Goal: Task Accomplishment & Management: Manage account settings

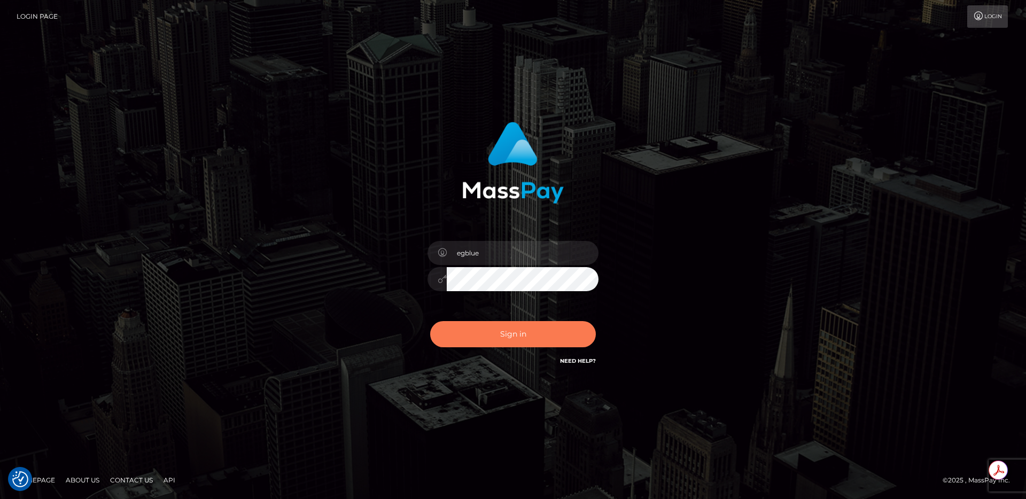
click at [482, 322] on button "Sign in" at bounding box center [513, 334] width 166 height 26
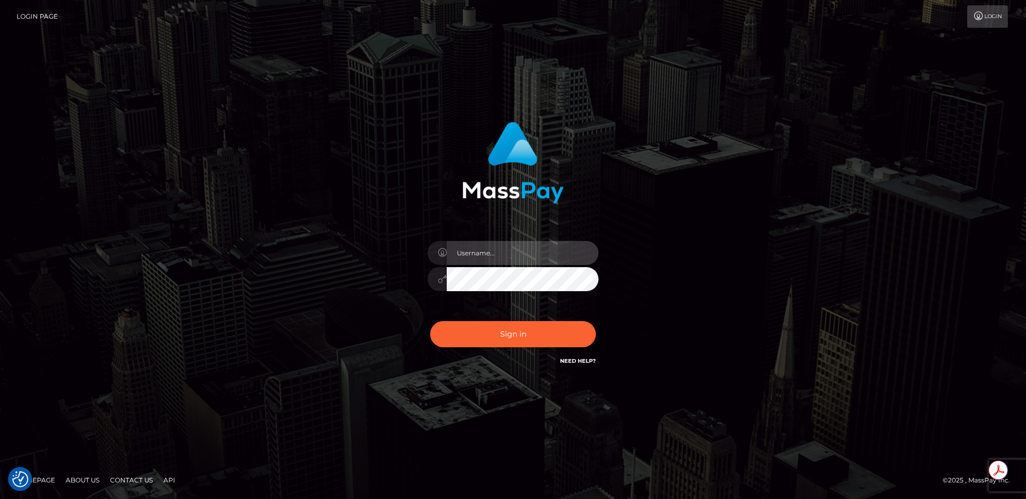
type input "egblue"
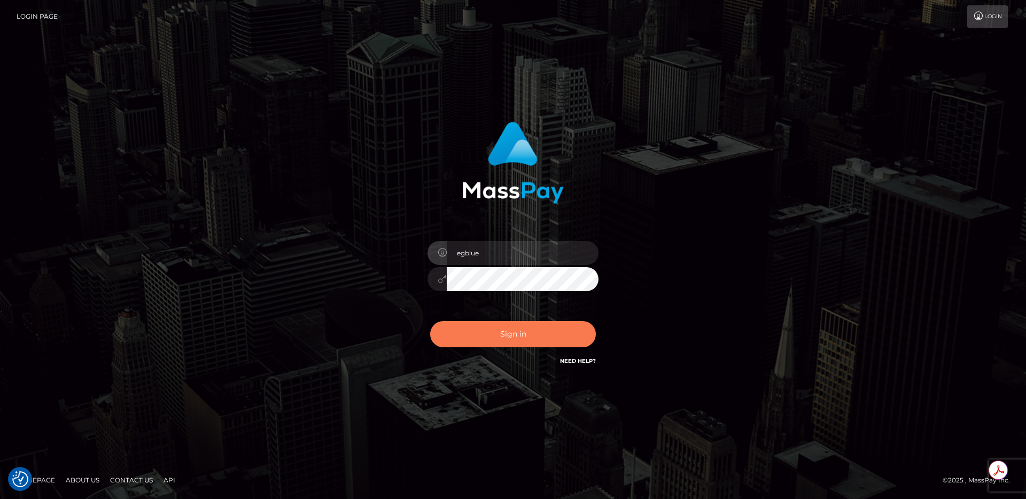
click at [487, 343] on button "Sign in" at bounding box center [513, 334] width 166 height 26
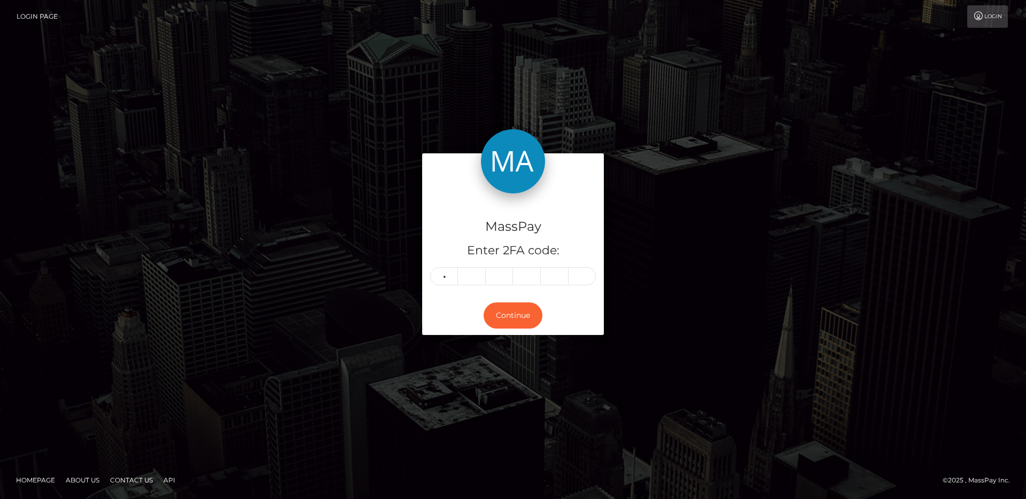
type input "4"
type input "5"
type input "1"
type input "7"
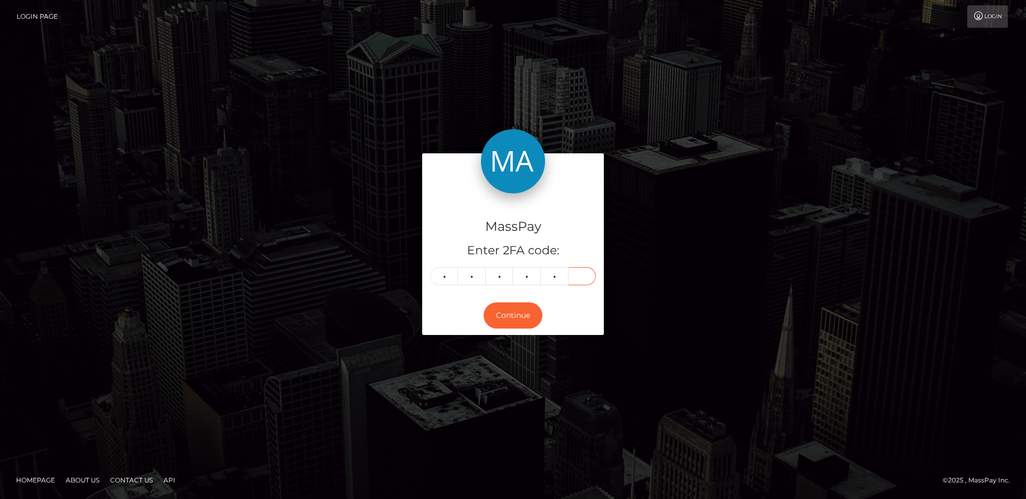
type input "3"
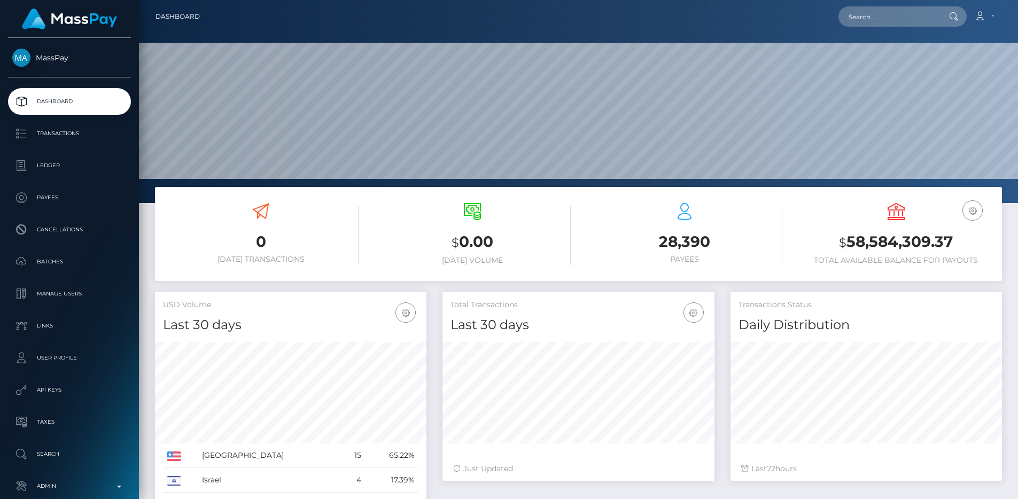
scroll to position [190, 272]
click at [881, 20] on input "text" at bounding box center [889, 16] width 100 height 20
paste input "pout_s6VpPVkdhdI8t"
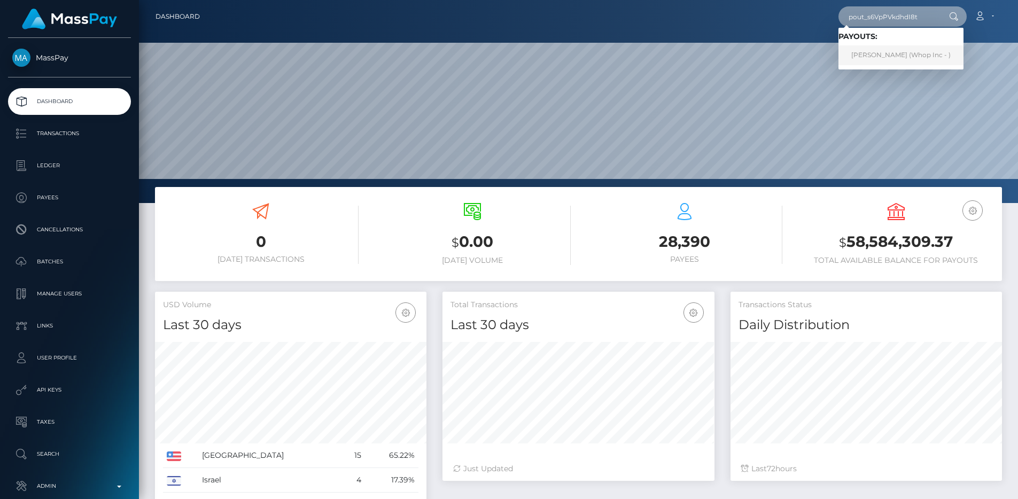
type input "pout_s6VpPVkdhdI8t"
click at [892, 51] on link "IBRAHIMA BANN (Whop Inc - )" at bounding box center [901, 55] width 125 height 20
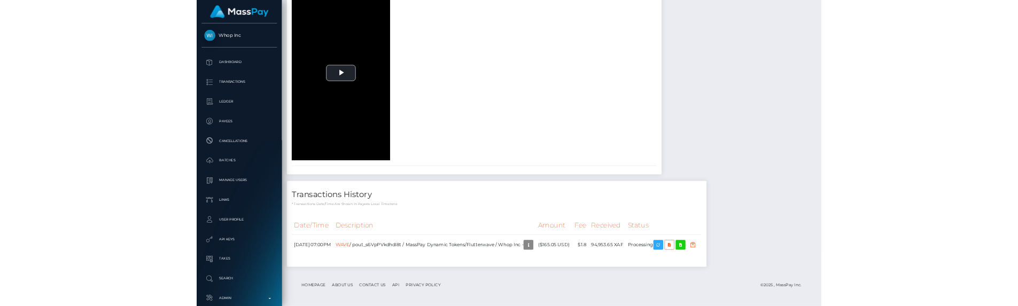
scroll to position [1737, 0]
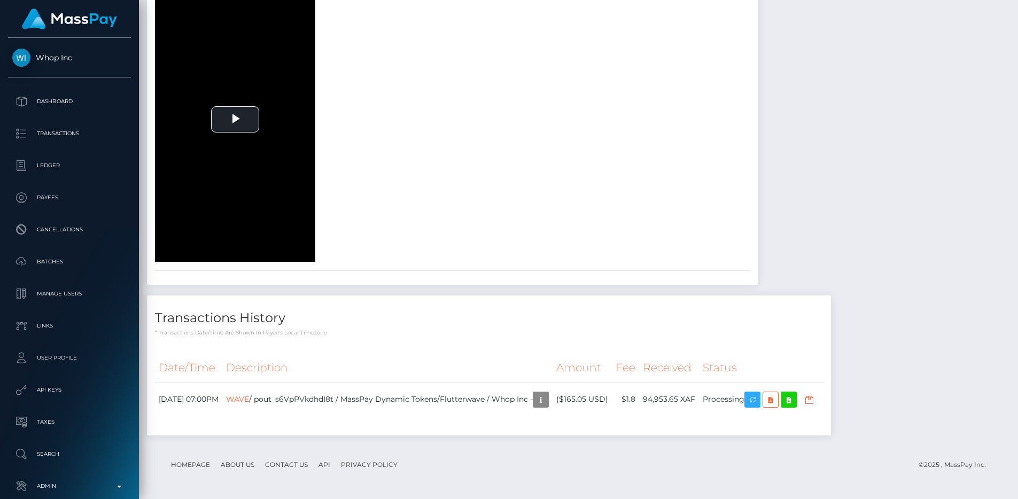
click at [443, 363] on th "Description" at bounding box center [387, 367] width 330 height 29
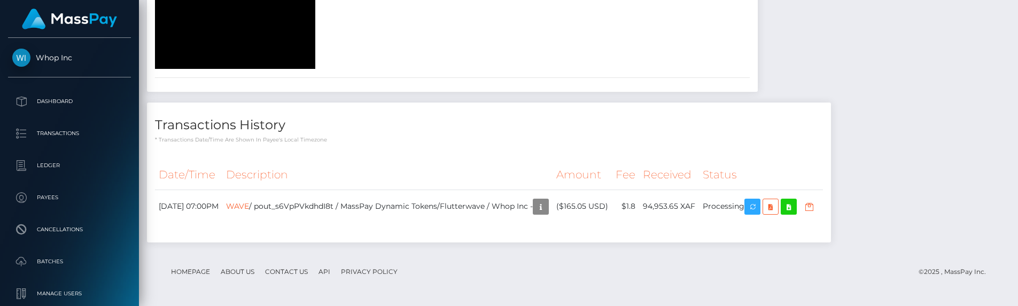
scroll to position [1930, 0]
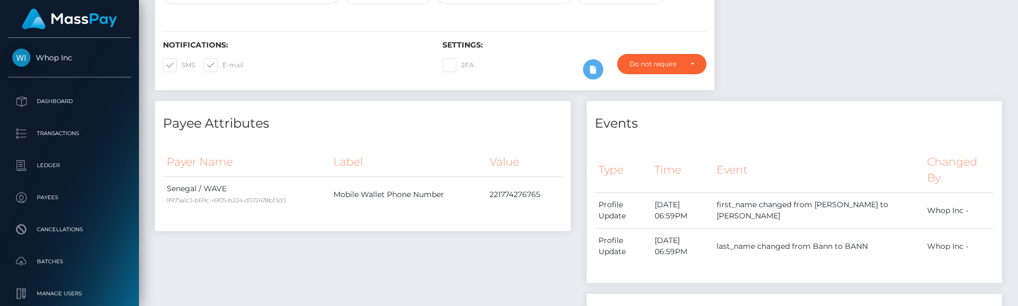
scroll to position [273, 0]
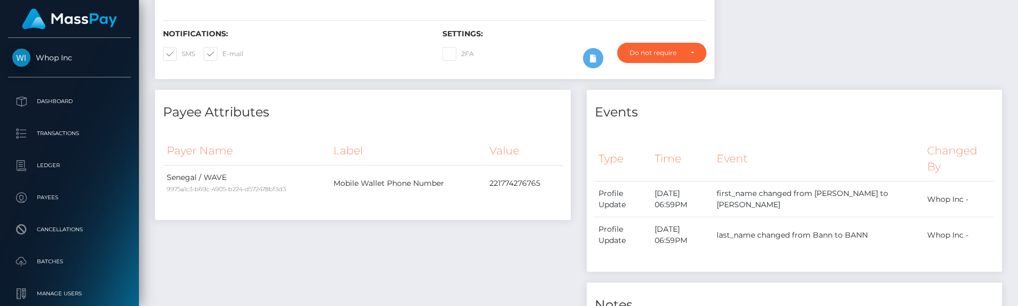
click at [488, 221] on div "Payee Attributes Payer Name Label Value [GEOGRAPHIC_DATA] / WAVE 9975a1c3-b69c-…" at bounding box center [363, 251] width 432 height 323
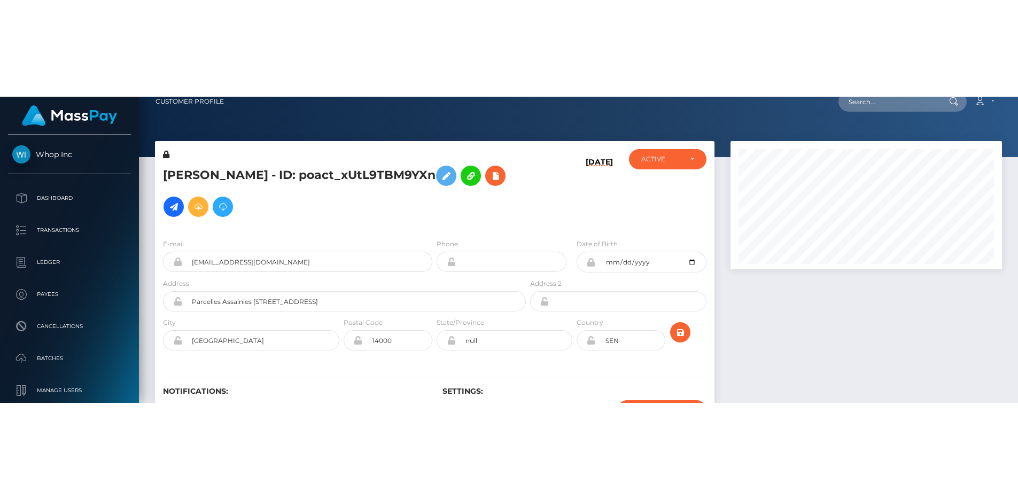
scroll to position [0, 0]
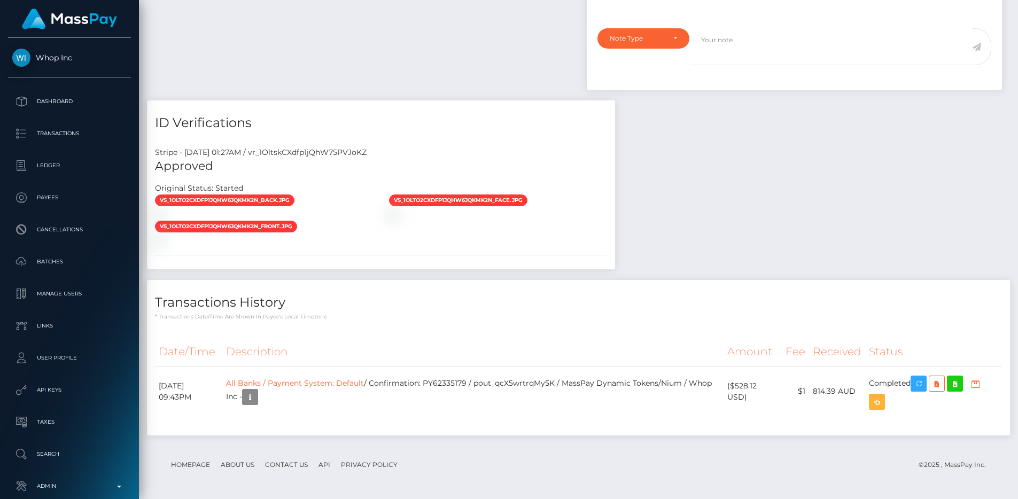
scroll to position [569, 0]
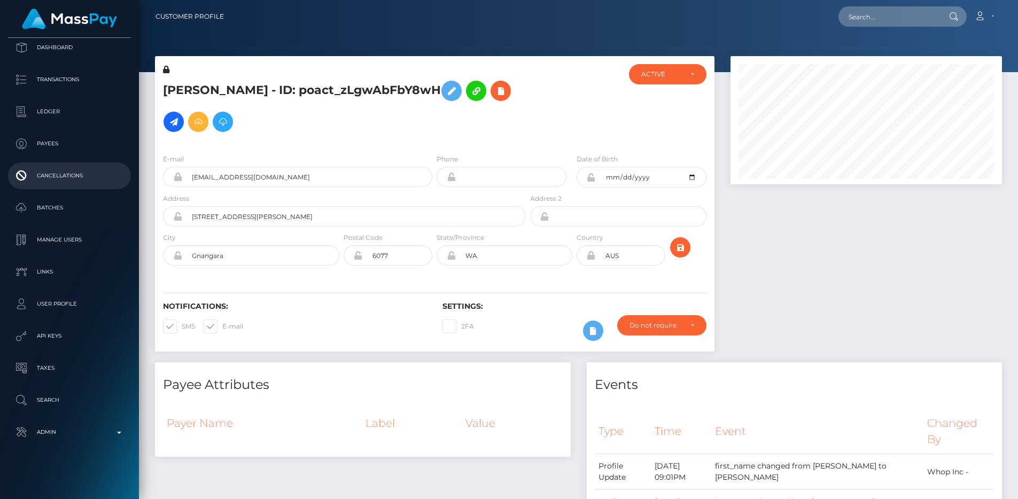
scroll to position [56, 0]
click at [72, 79] on p "Transactions" at bounding box center [69, 77] width 114 height 16
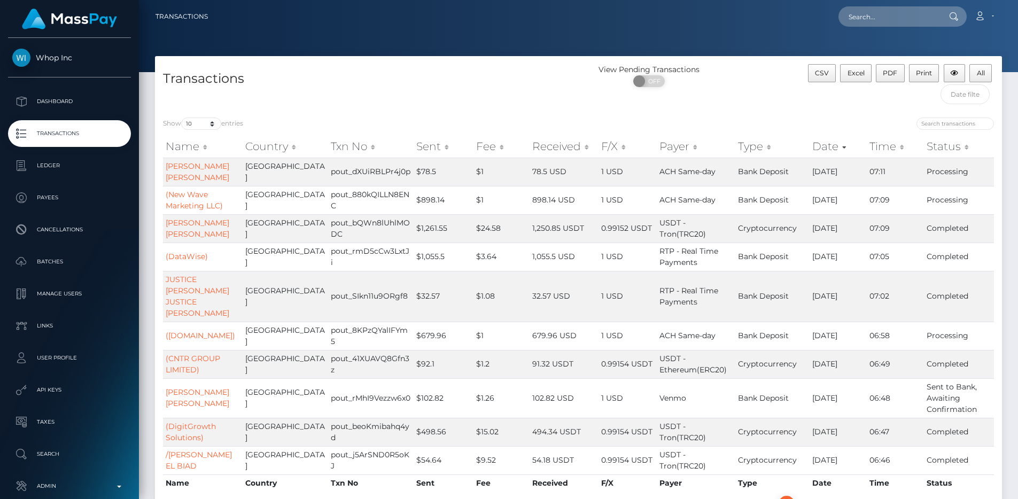
click at [487, 74] on h4 "Transactions" at bounding box center [367, 78] width 408 height 19
click at [881, 15] on input "text" at bounding box center [889, 16] width 100 height 20
paste input "e0ef86a8-de22-411e-a12f-698528c7702c"
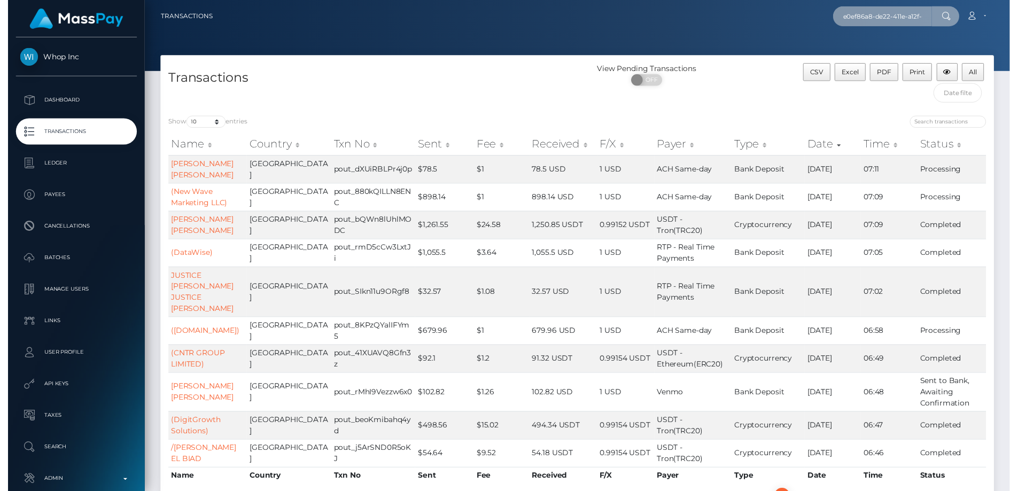
scroll to position [0, 52]
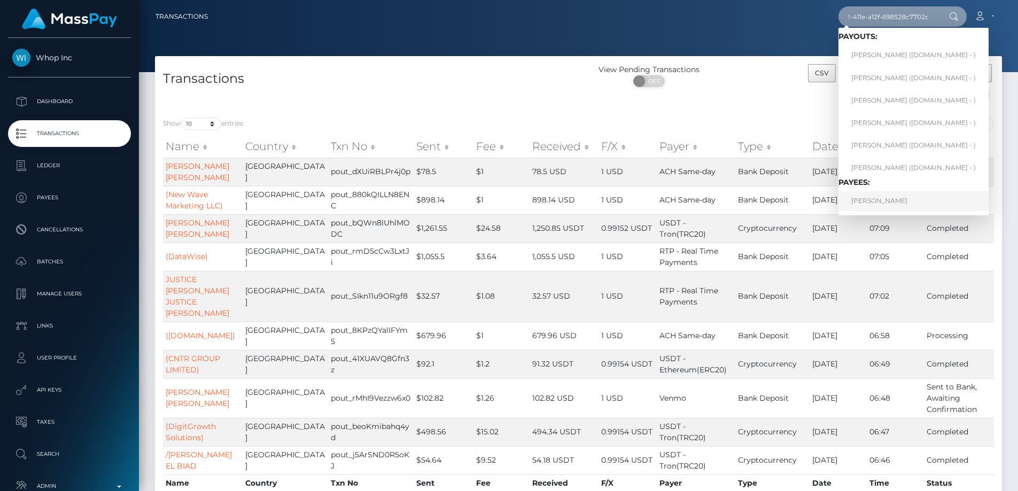
type input "e0ef86a8-de22-411e-a12f-698528c7702c"
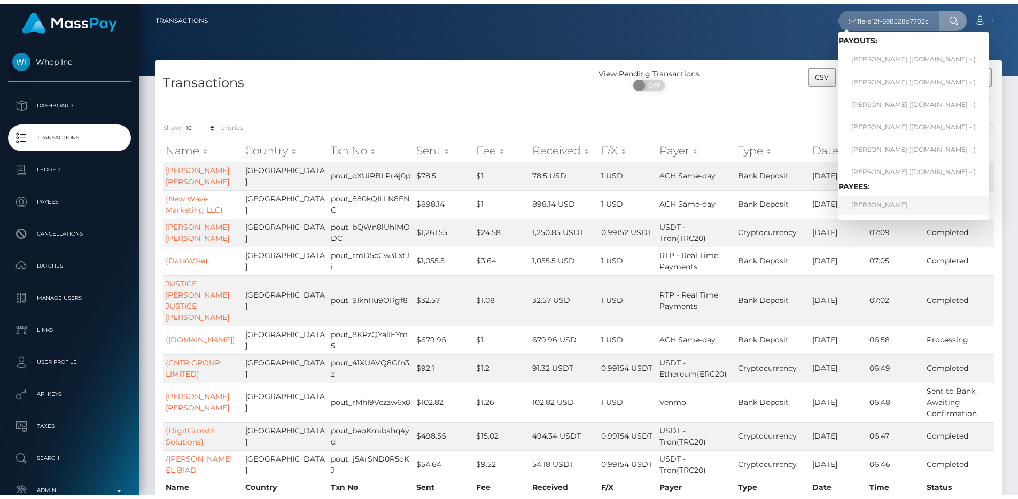
scroll to position [0, 0]
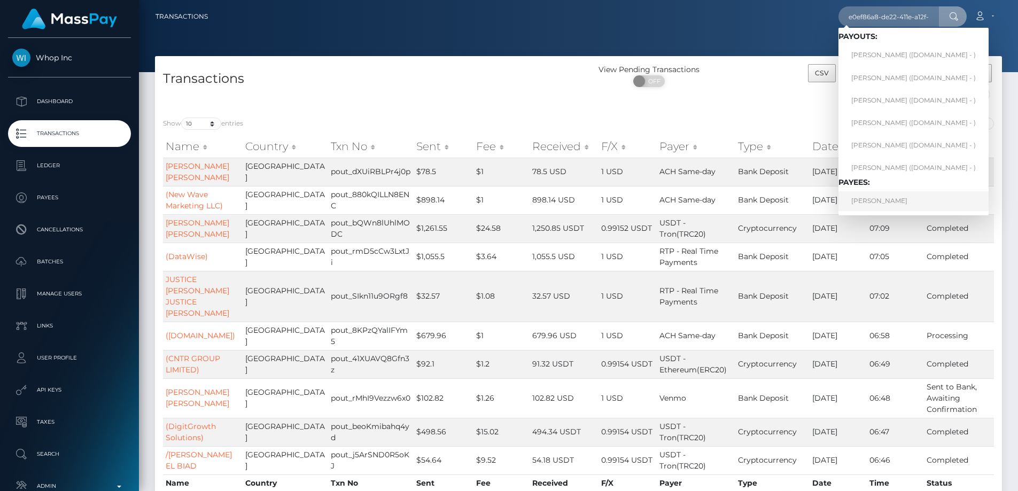
click at [869, 198] on link "ANGEL DAVID BENITEZ LOPEZ" at bounding box center [914, 201] width 150 height 20
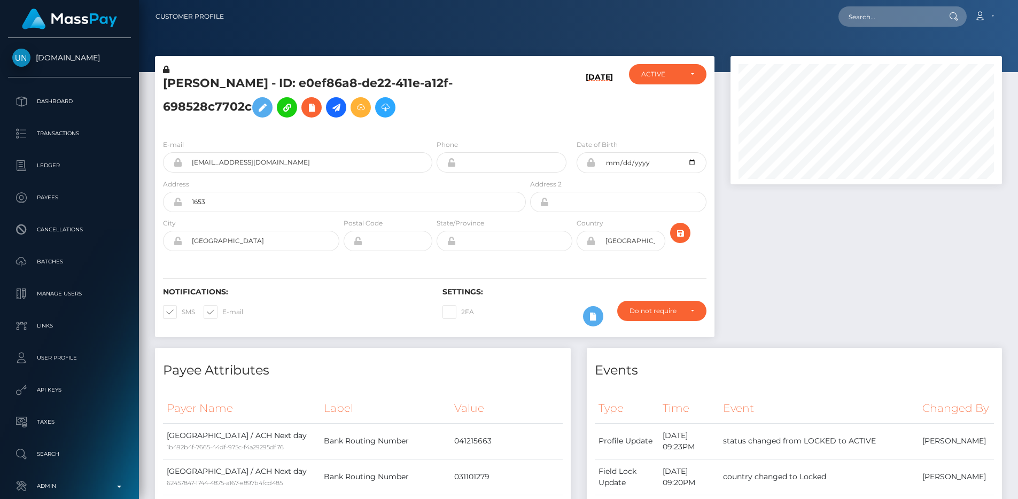
click at [590, 242] on icon at bounding box center [591, 241] width 9 height 9
click at [635, 242] on input "[GEOGRAPHIC_DATA]" at bounding box center [630, 241] width 69 height 20
type input "HND"
click at [681, 229] on icon "submit" at bounding box center [680, 233] width 13 height 13
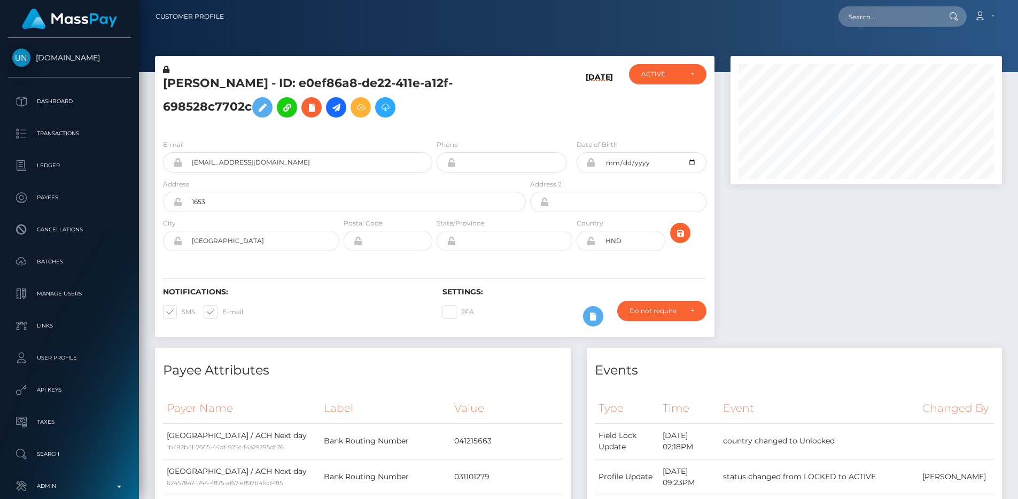
scroll to position [128, 272]
click at [592, 242] on icon at bounding box center [591, 241] width 9 height 9
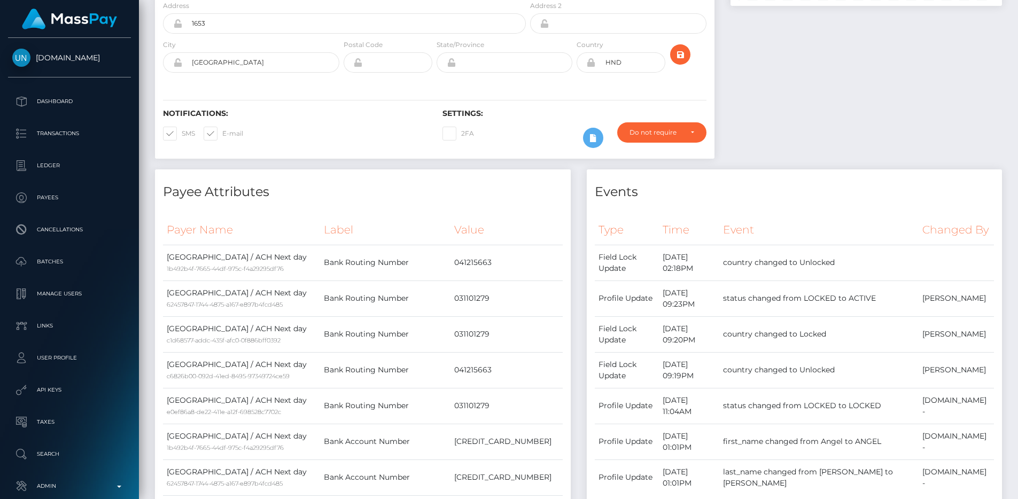
scroll to position [174, 0]
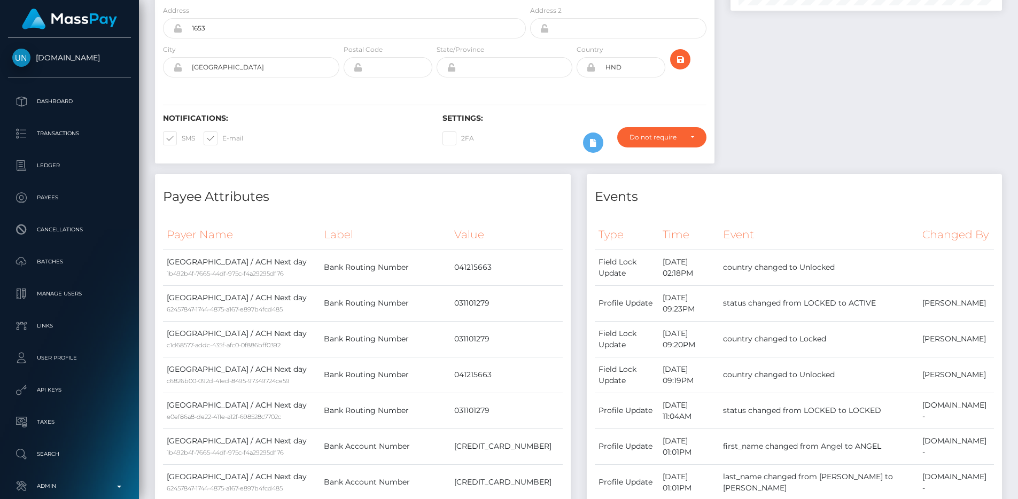
click at [771, 148] on div at bounding box center [867, 28] width 288 height 292
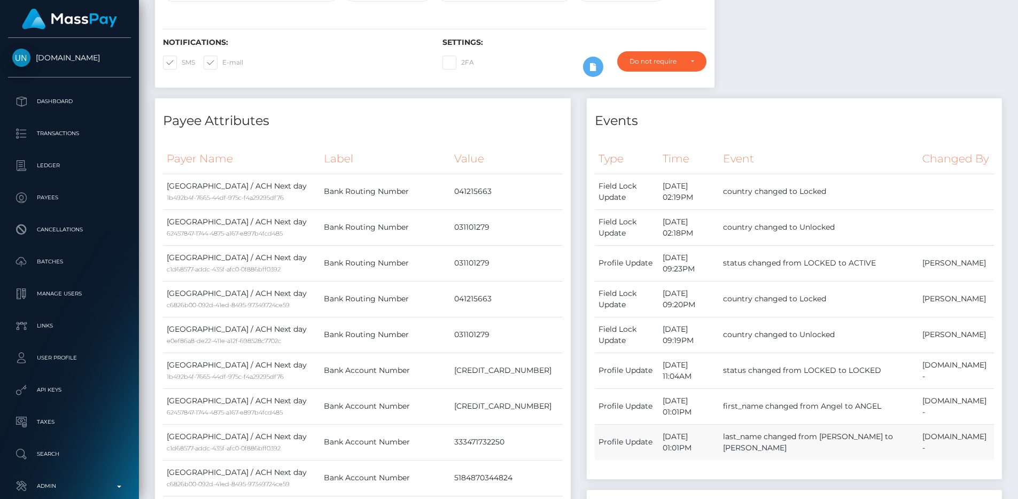
scroll to position [247, 0]
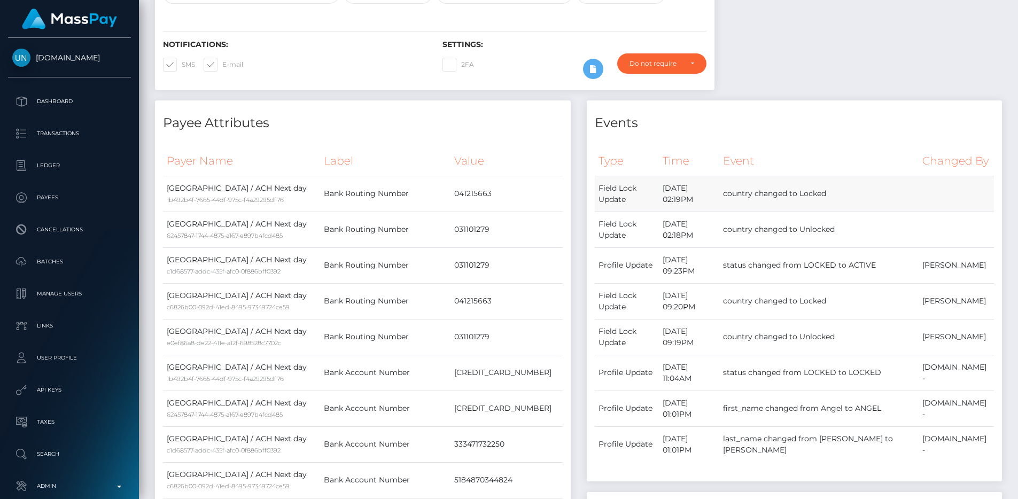
drag, startPoint x: 793, startPoint y: 211, endPoint x: 824, endPoint y: 209, distance: 31.0
click at [822, 208] on td "country changed to Locked" at bounding box center [818, 194] width 199 height 36
drag, startPoint x: 839, startPoint y: 207, endPoint x: 795, endPoint y: 206, distance: 43.3
click at [795, 206] on td "country changed to Locked" at bounding box center [818, 194] width 199 height 36
copy td "changed to"
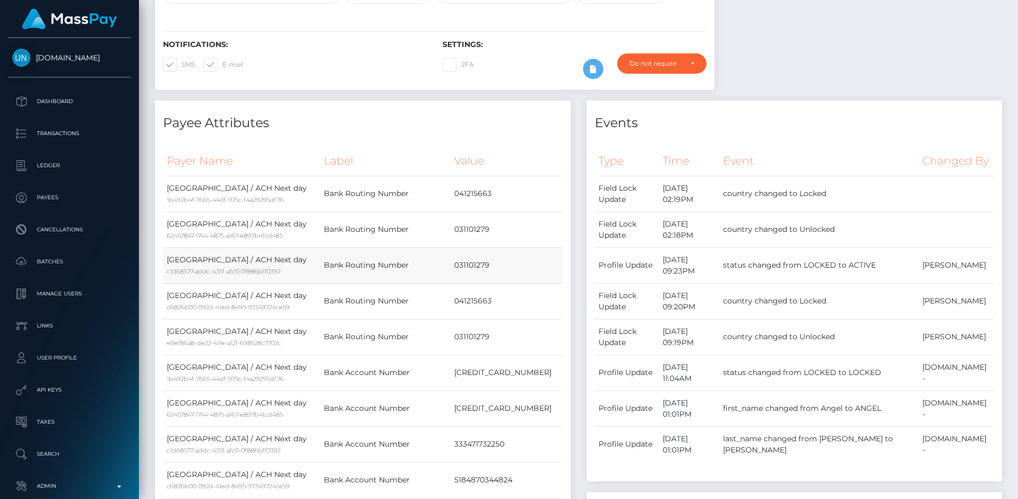
click at [531, 253] on td "031101279" at bounding box center [507, 265] width 112 height 36
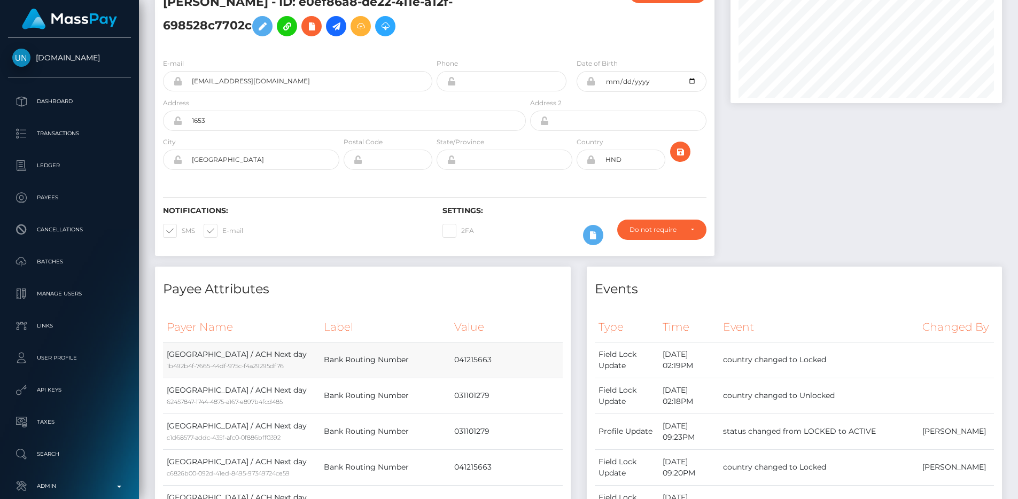
scroll to position [0, 0]
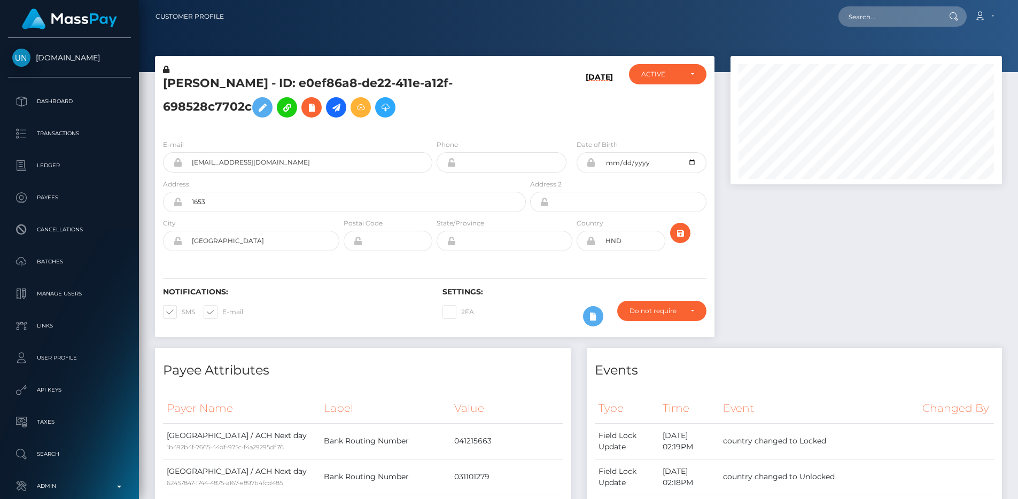
click at [593, 242] on icon at bounding box center [591, 241] width 9 height 9
click at [612, 242] on input "HND" at bounding box center [630, 241] width 69 height 20
type input "USA"
click at [682, 233] on icon "submit" at bounding box center [680, 233] width 13 height 13
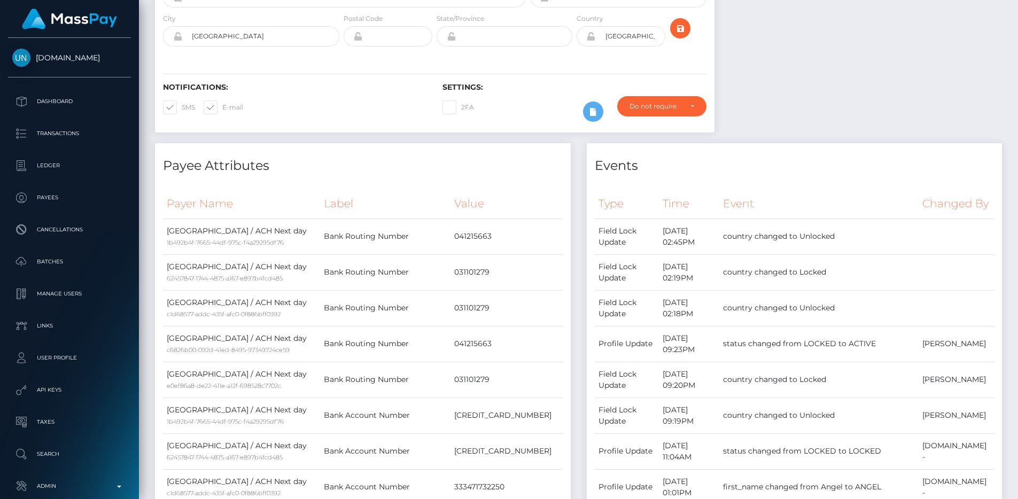
scroll to position [146, 0]
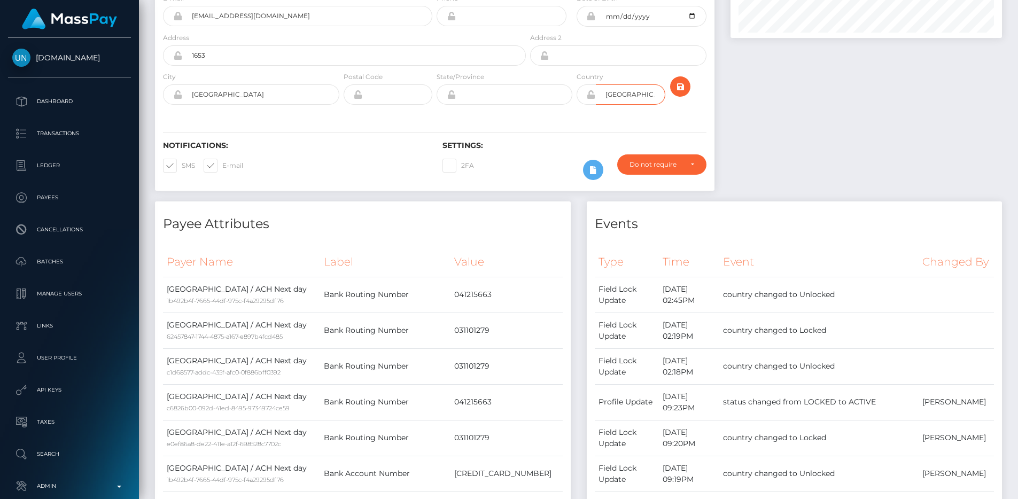
click at [632, 99] on input "[GEOGRAPHIC_DATA]" at bounding box center [630, 94] width 69 height 20
click at [632, 99] on input "USA" at bounding box center [630, 94] width 69 height 20
type input "HND"
click at [676, 88] on icon "submit" at bounding box center [680, 86] width 13 height 13
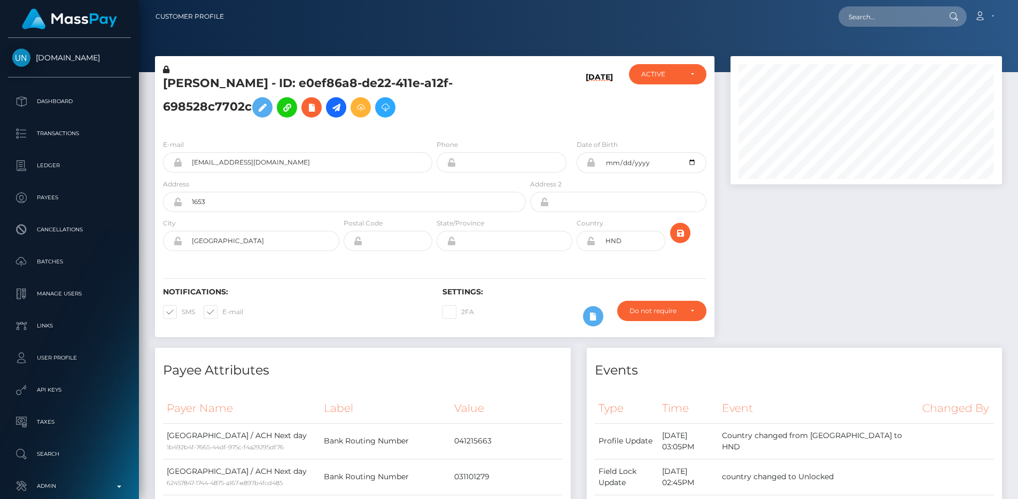
scroll to position [128, 272]
click at [592, 242] on icon at bounding box center [591, 241] width 9 height 9
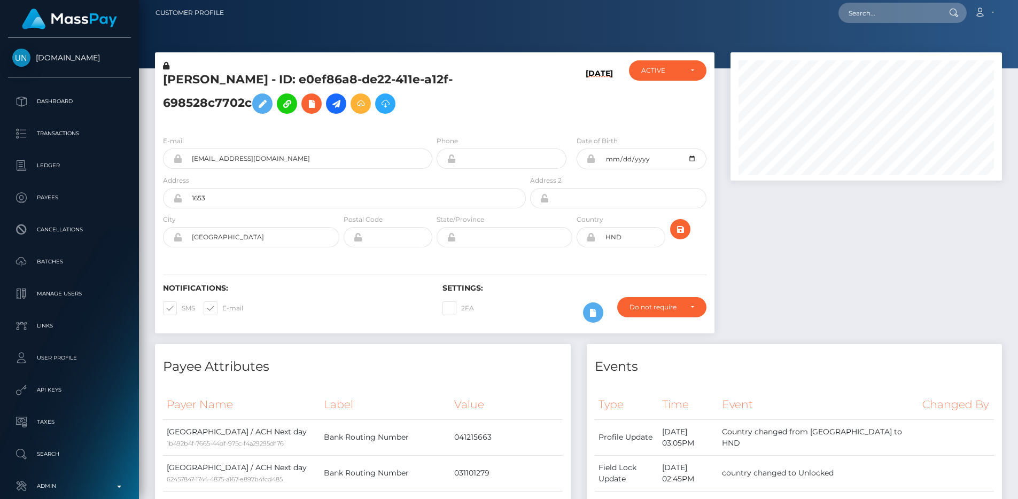
scroll to position [0, 0]
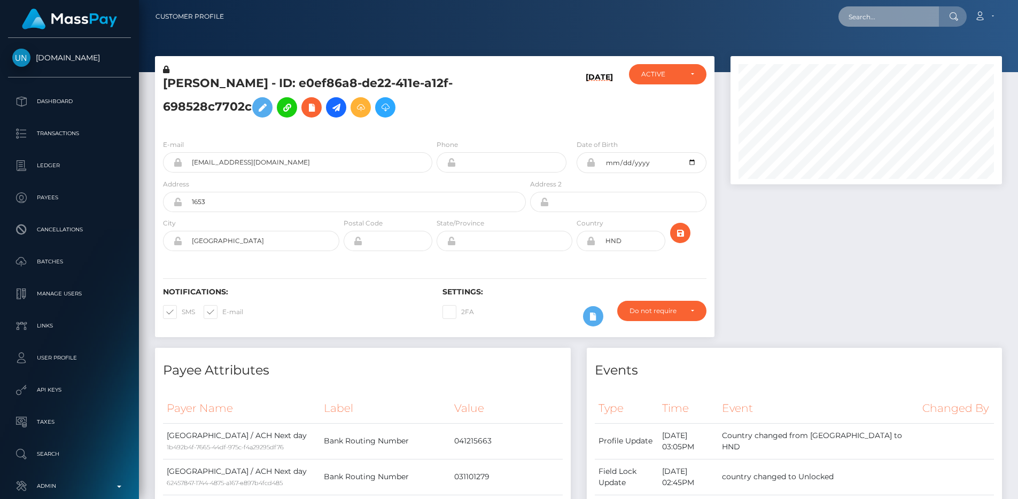
click at [867, 7] on input "text" at bounding box center [889, 16] width 100 height 20
paste input "pout_O9S1zqtvqCbuo"
paste input "611f1fa0-6832-11f0-a026-06178c1a380f"
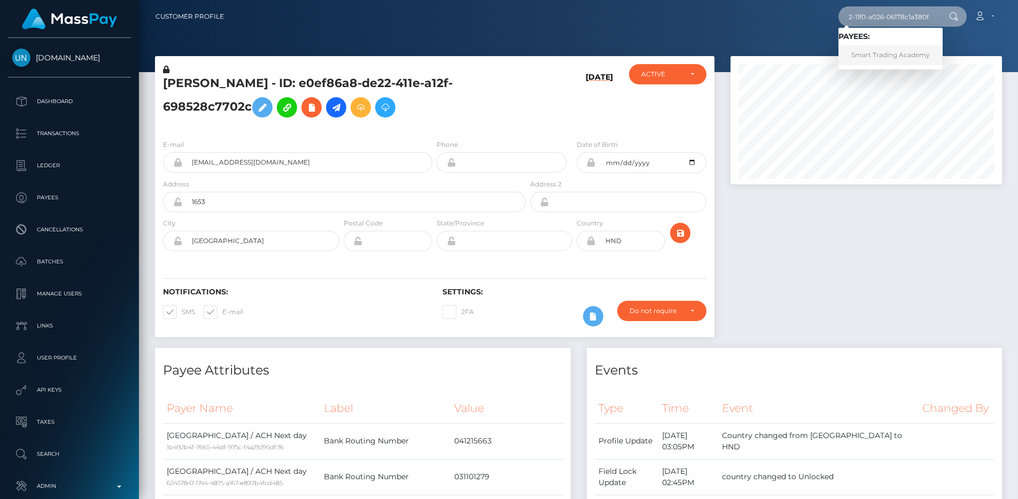
type input "611f1fa0-6832-11f0-a026-06178c1a380f"
click at [901, 61] on link "Smart Trading Academy" at bounding box center [891, 55] width 104 height 20
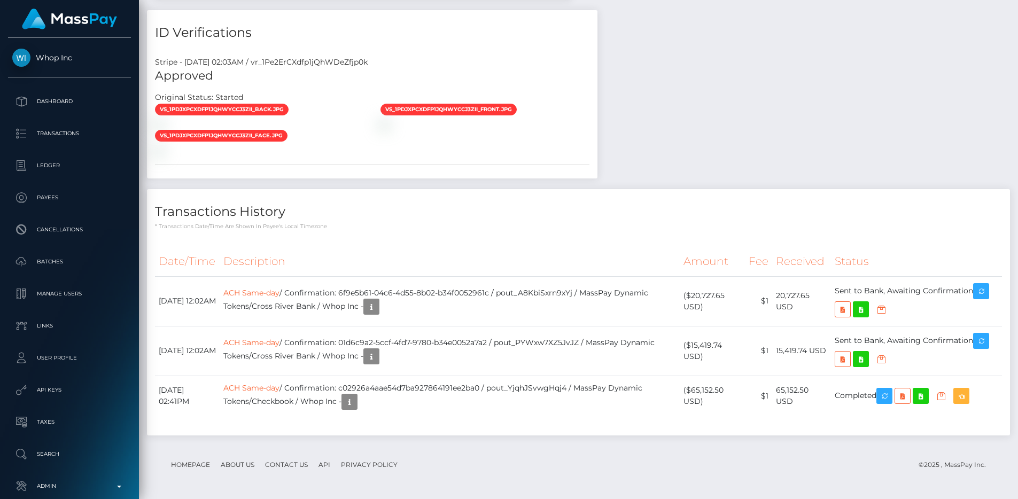
scroll to position [1142, 0]
click at [454, 272] on th "Description" at bounding box center [450, 261] width 460 height 29
click at [531, 255] on div "Date/Time Description Amount Fee Received Status ACH Same-day ACH Same-day" at bounding box center [578, 337] width 863 height 196
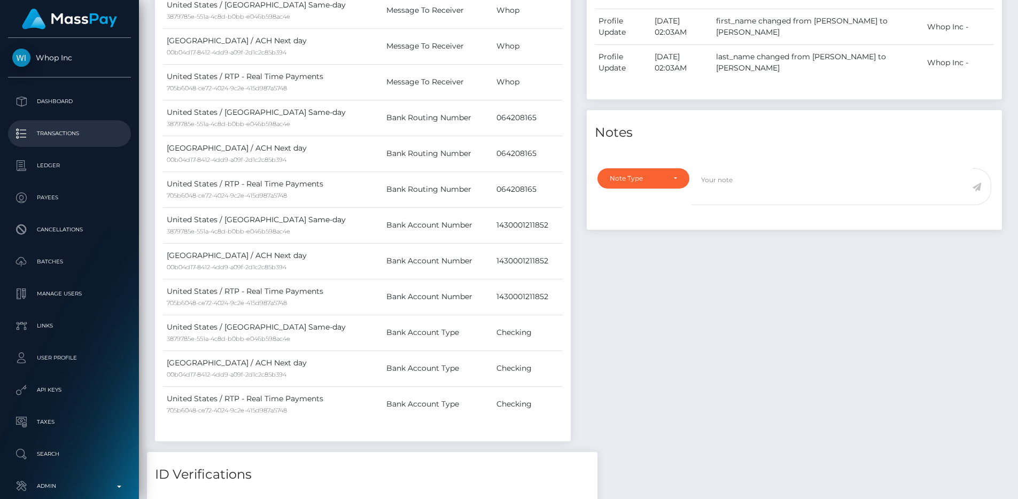
click at [69, 131] on p "Transactions" at bounding box center [69, 134] width 114 height 16
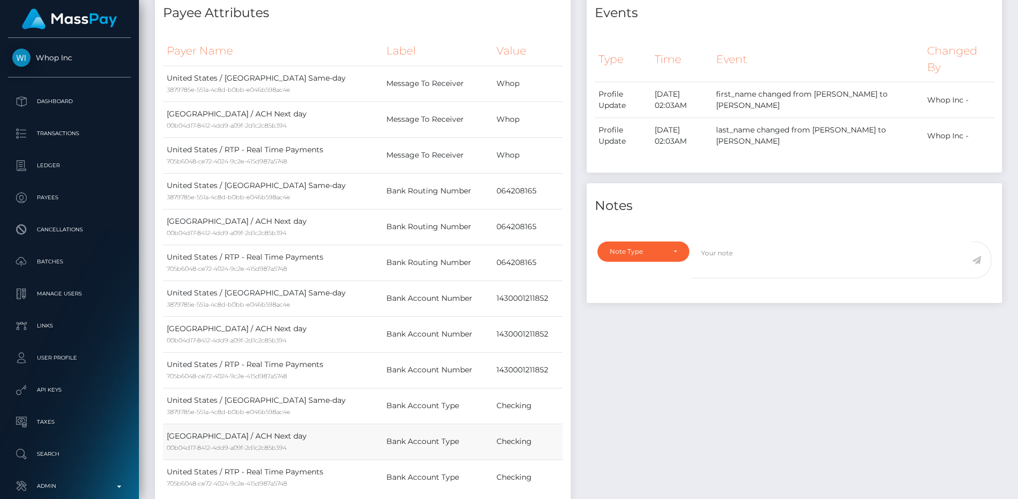
scroll to position [387, 0]
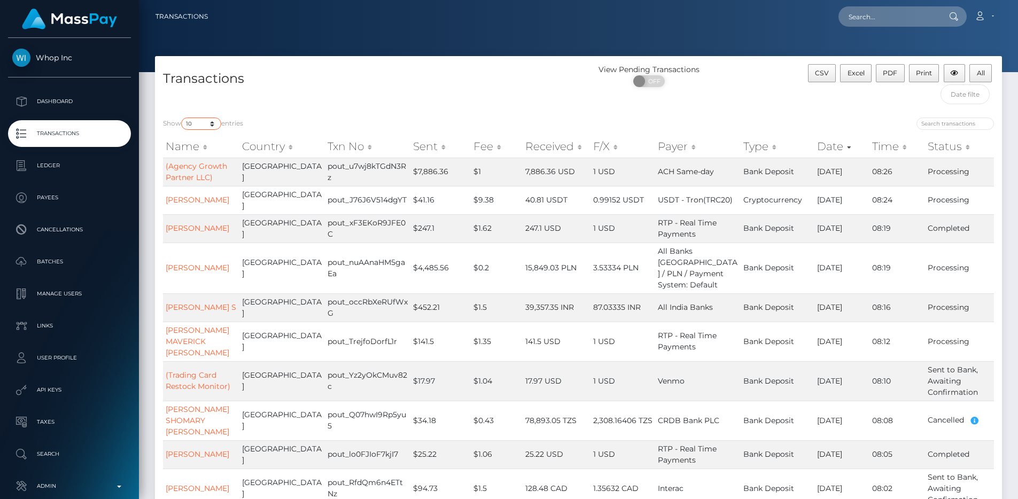
click at [213, 123] on select "10 25 50 100 250 500 1,000 3,500 All" at bounding box center [201, 124] width 40 height 12
select select "500"
click at [182, 118] on select "10 25 50 100 250 500 1,000 3,500 All" at bounding box center [201, 124] width 40 height 12
click at [375, 88] on h4 "Transactions" at bounding box center [367, 78] width 408 height 19
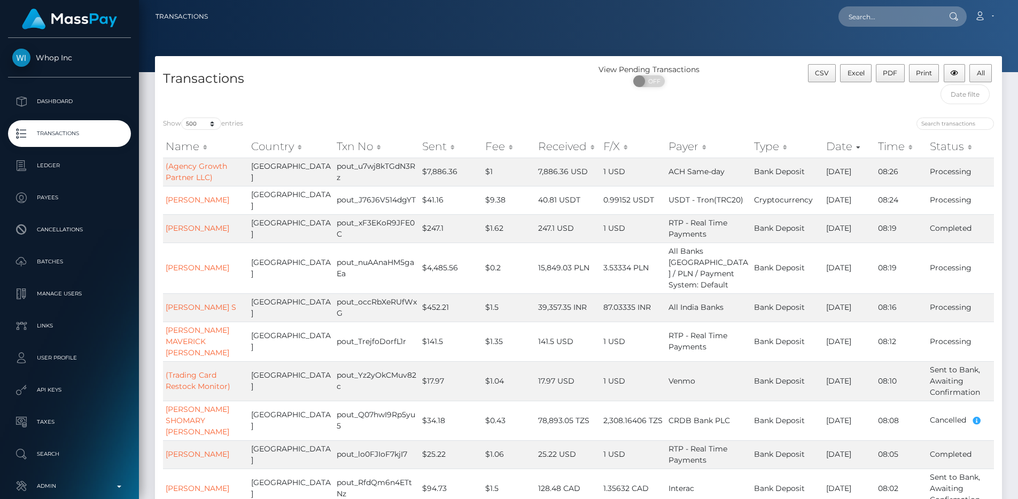
click at [445, 97] on div "Transactions" at bounding box center [367, 86] width 424 height 45
click at [328, 68] on div "Transactions" at bounding box center [367, 86] width 424 height 45
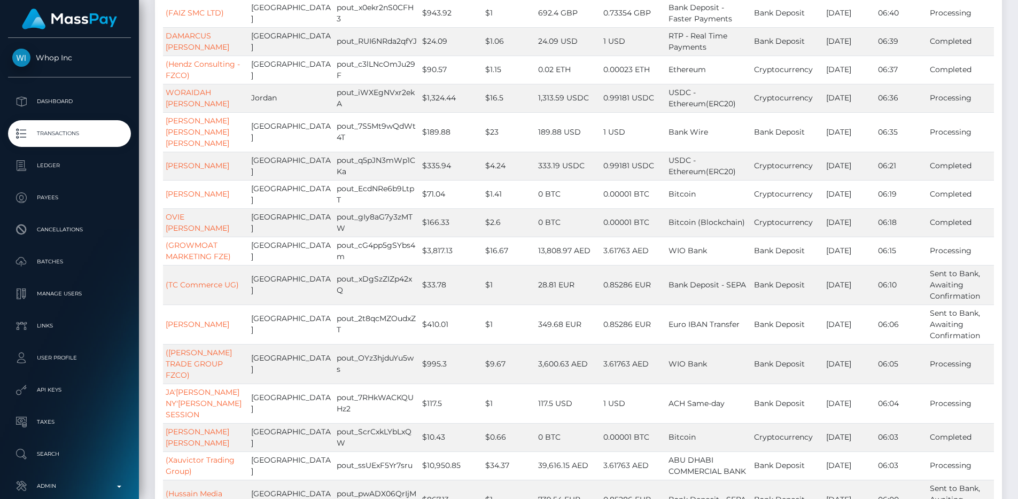
scroll to position [1476, 0]
click at [496, 267] on td "$1" at bounding box center [509, 287] width 53 height 40
click at [385, 346] on td "pout_OYz3hjduYu5ws" at bounding box center [377, 366] width 86 height 40
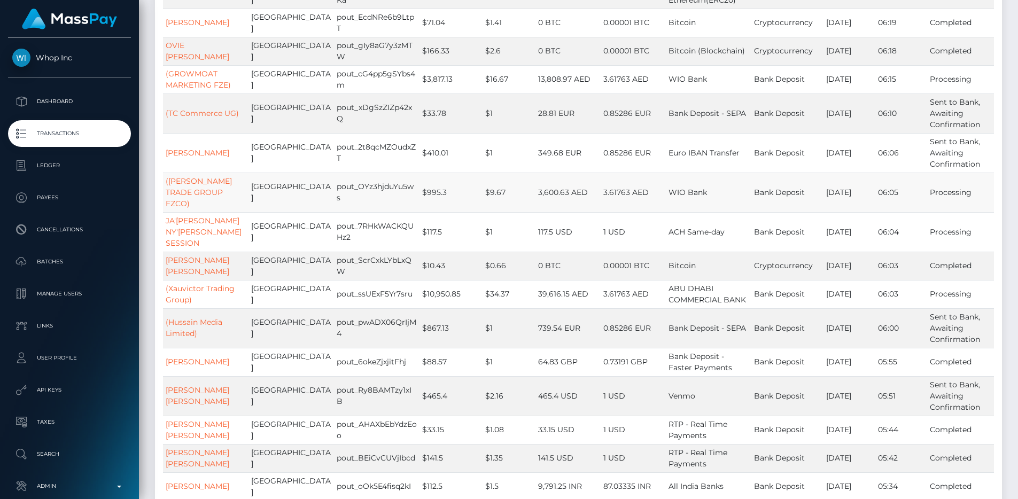
scroll to position [1664, 0]
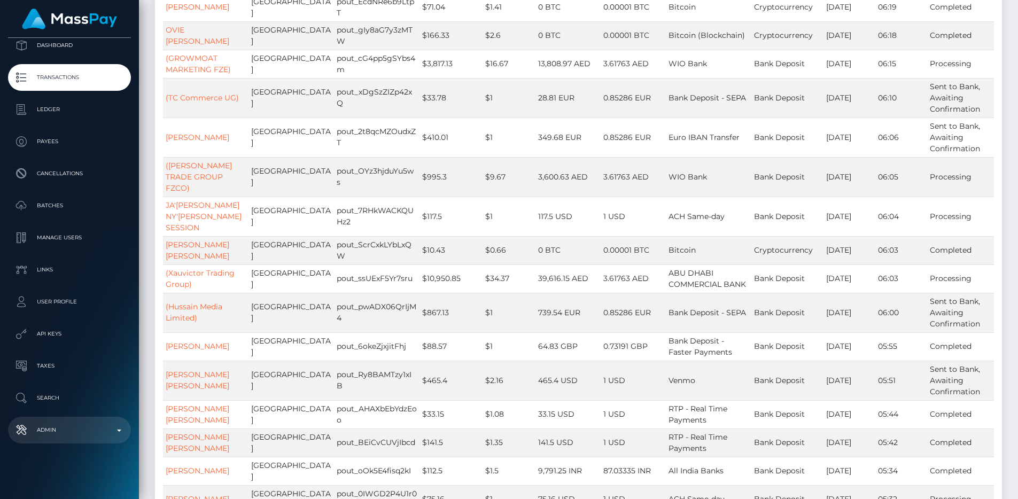
click at [80, 423] on p "Admin" at bounding box center [69, 430] width 114 height 16
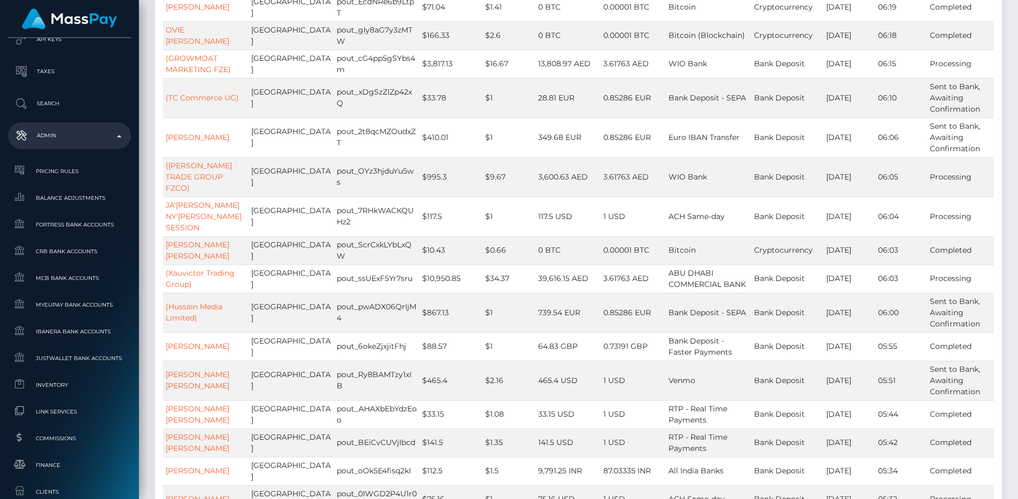
scroll to position [609, 0]
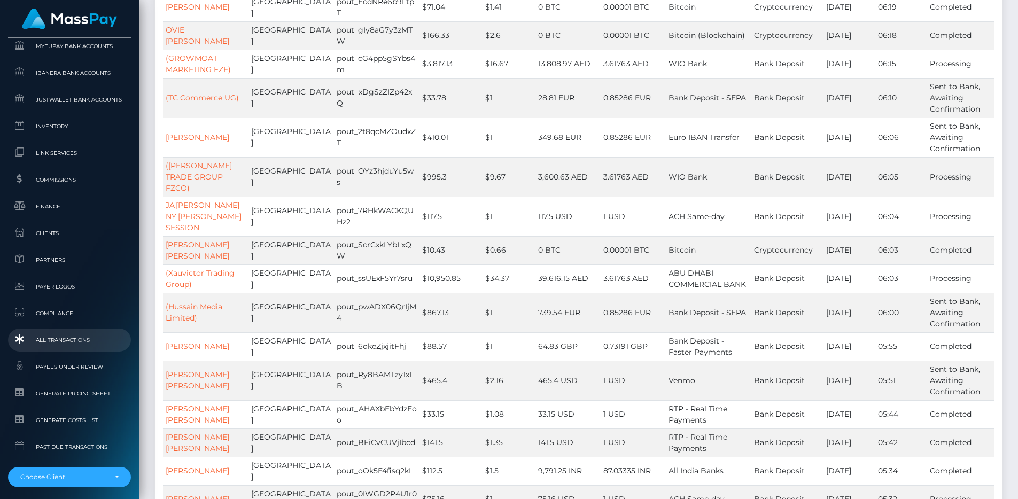
click at [65, 329] on link "All Transactions" at bounding box center [69, 340] width 123 height 23
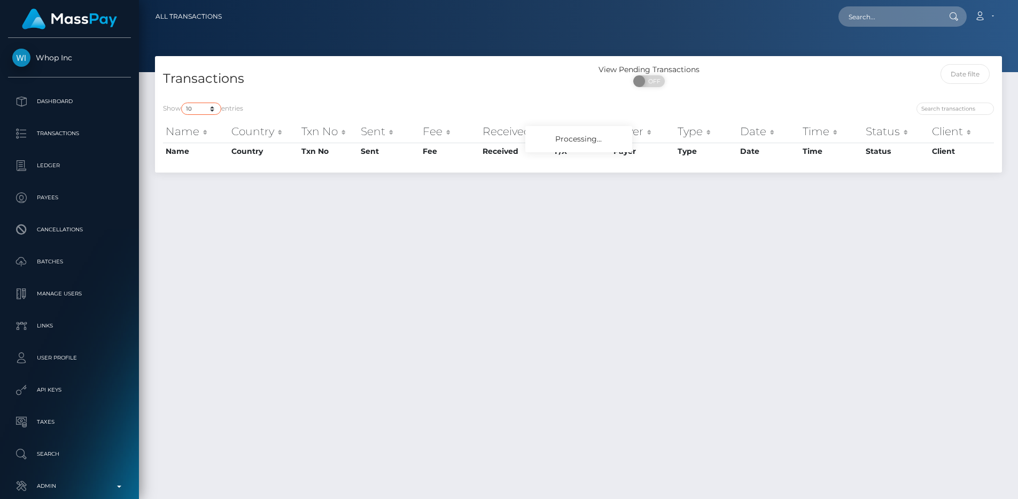
click at [203, 109] on select "10 25 50 100 250 500 1,000 3,500 All" at bounding box center [201, 109] width 40 height 12
select select "250"
click at [182, 103] on select "10 25 50 100 250 500 1,000 3,500 All" at bounding box center [201, 109] width 40 height 12
click at [296, 84] on h4 "Transactions" at bounding box center [367, 78] width 408 height 19
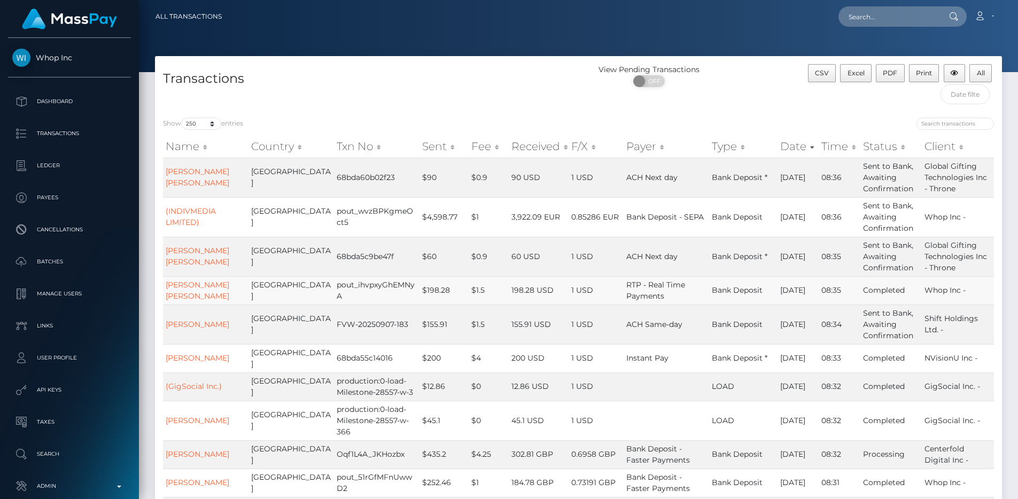
click at [476, 284] on td "$1.5" at bounding box center [489, 290] width 40 height 28
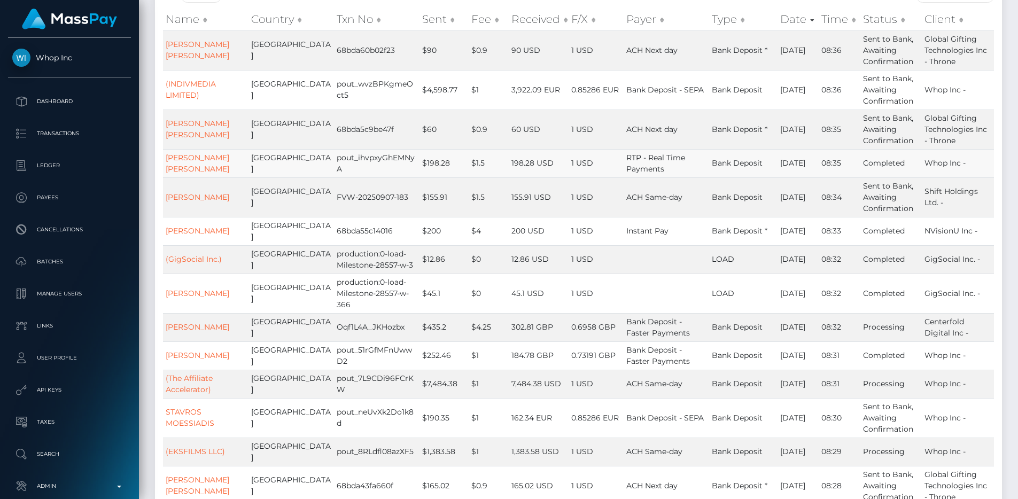
scroll to position [144, 0]
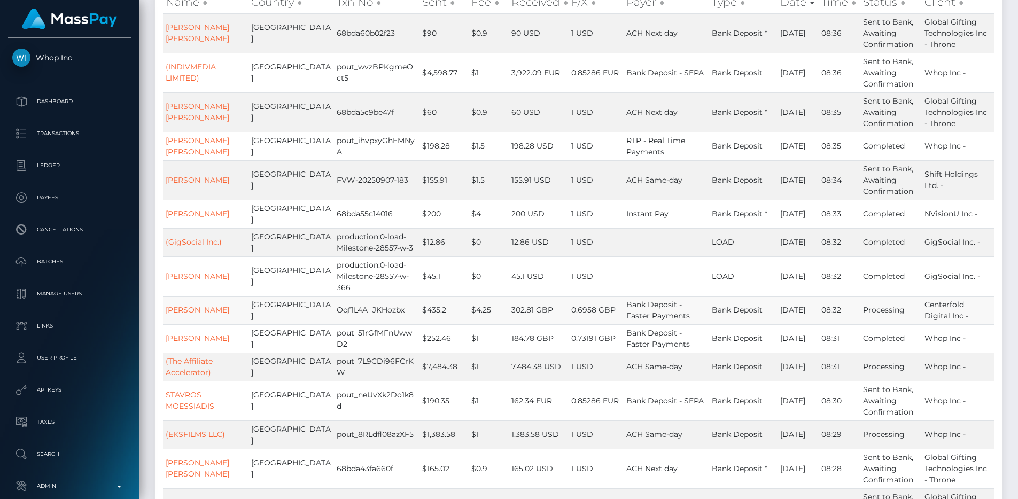
click at [436, 299] on td "$435.2" at bounding box center [444, 310] width 49 height 28
